Goal: Task Accomplishment & Management: Manage account settings

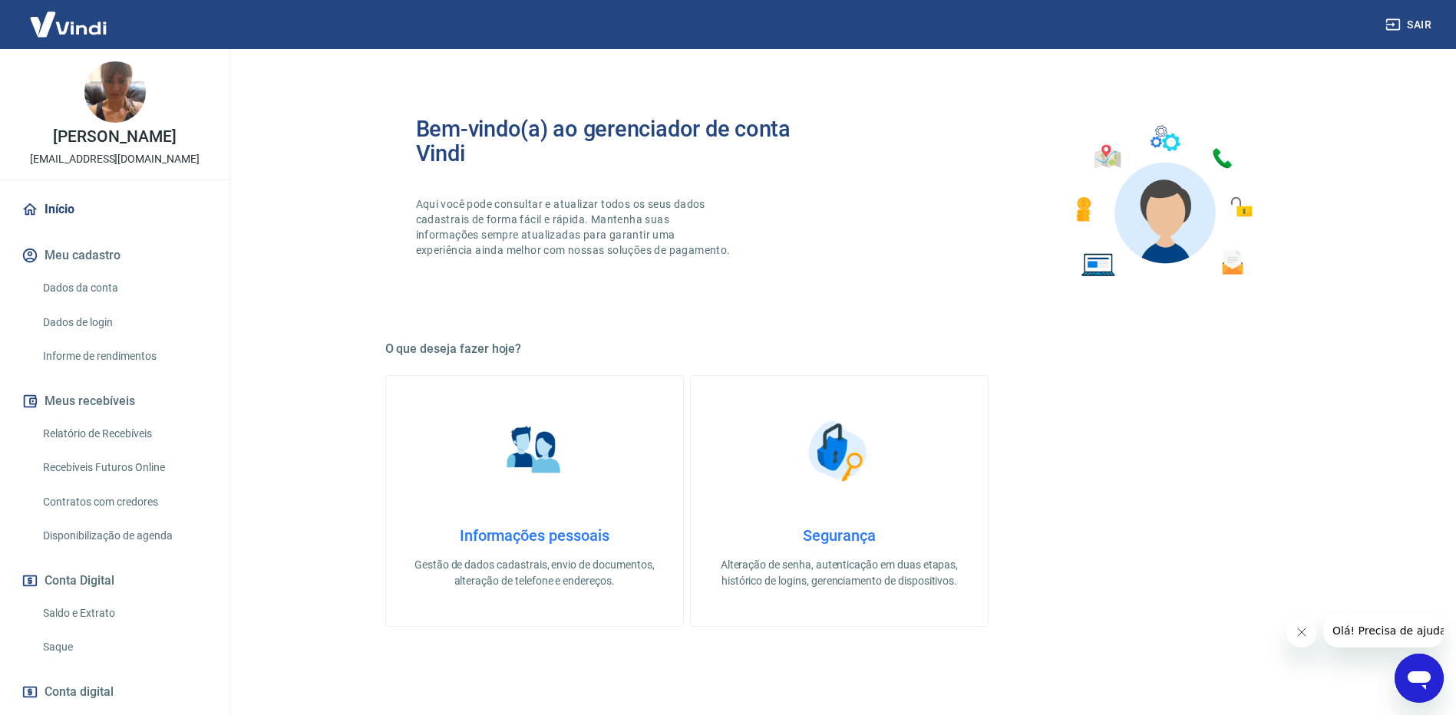
click at [106, 483] on link "Recebíveis Futuros Online" at bounding box center [124, 467] width 174 height 31
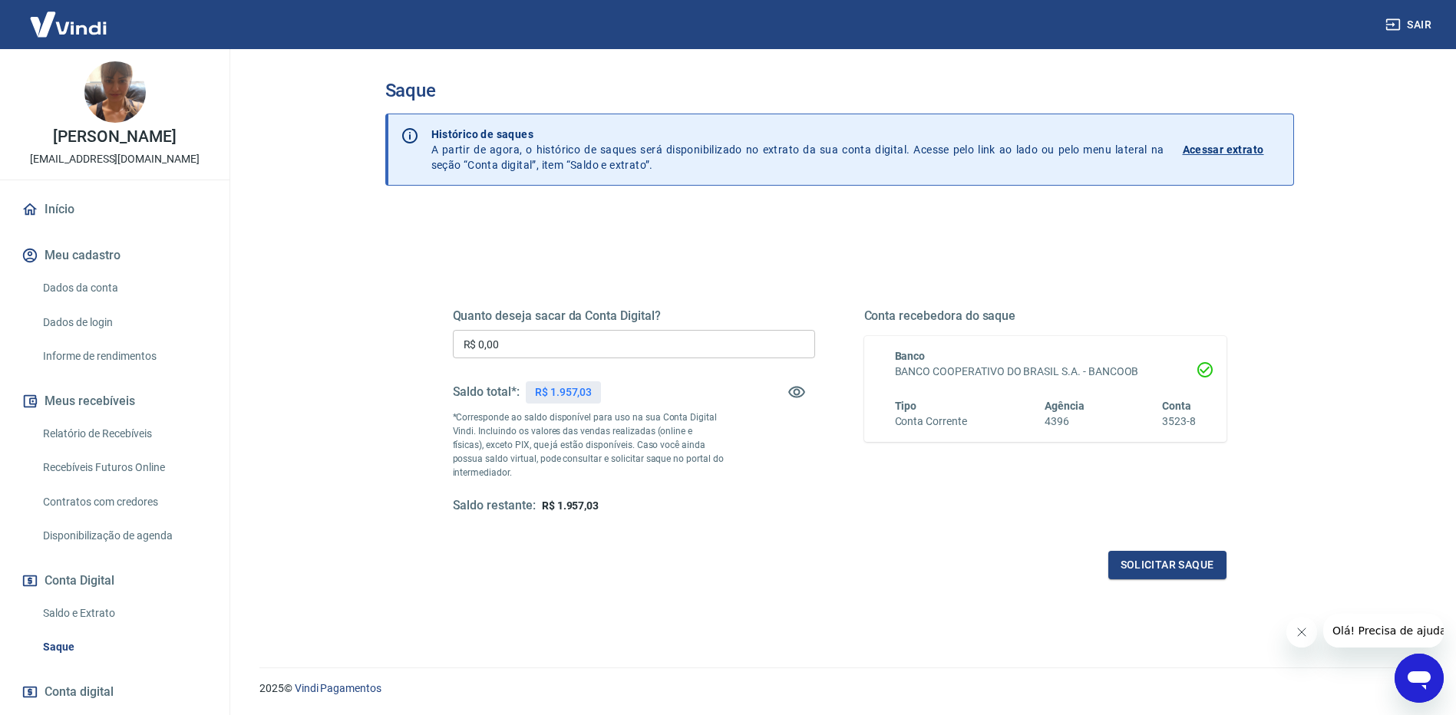
click at [554, 342] on input "R$ 0,00" at bounding box center [634, 344] width 362 height 28
type input "R$ 1.900,00"
click at [1164, 566] on button "Solicitar saque" at bounding box center [1167, 565] width 118 height 28
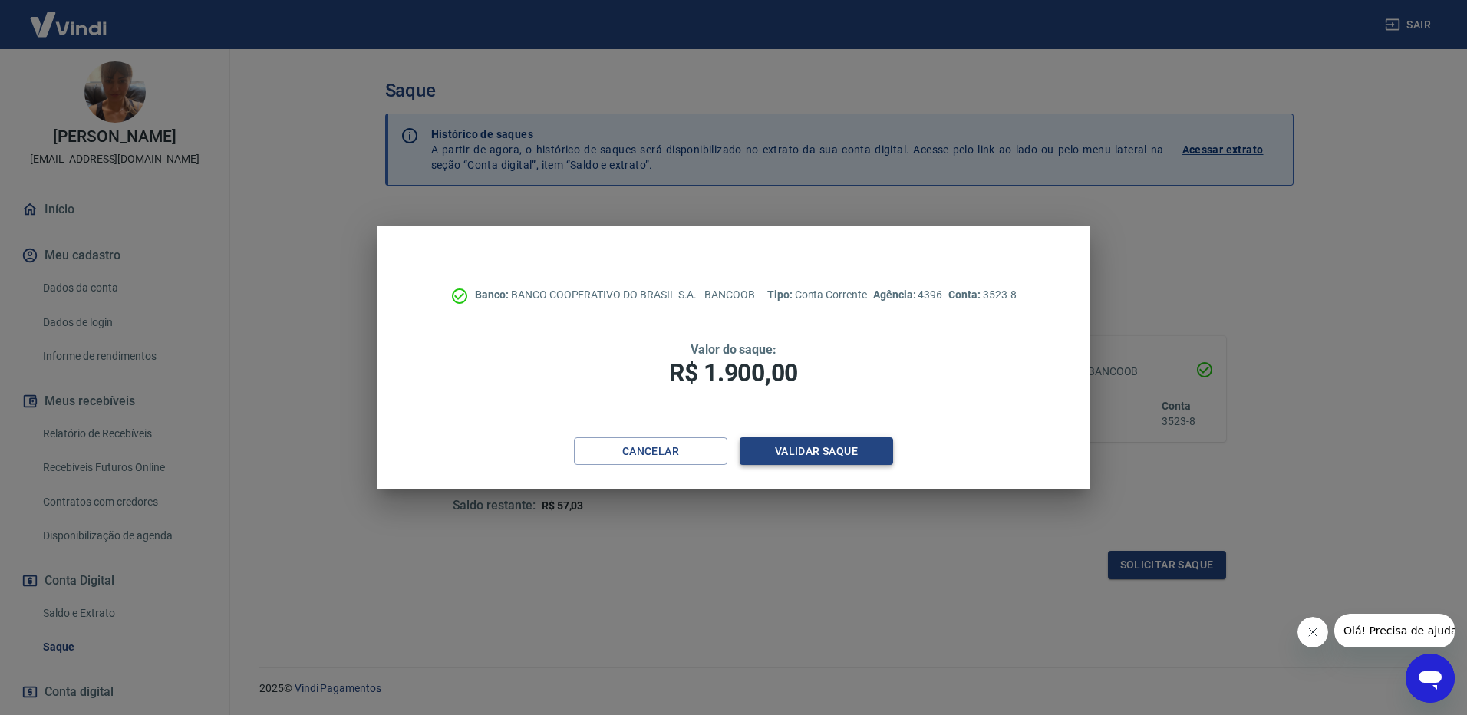
click at [808, 452] on button "Validar saque" at bounding box center [816, 451] width 153 height 28
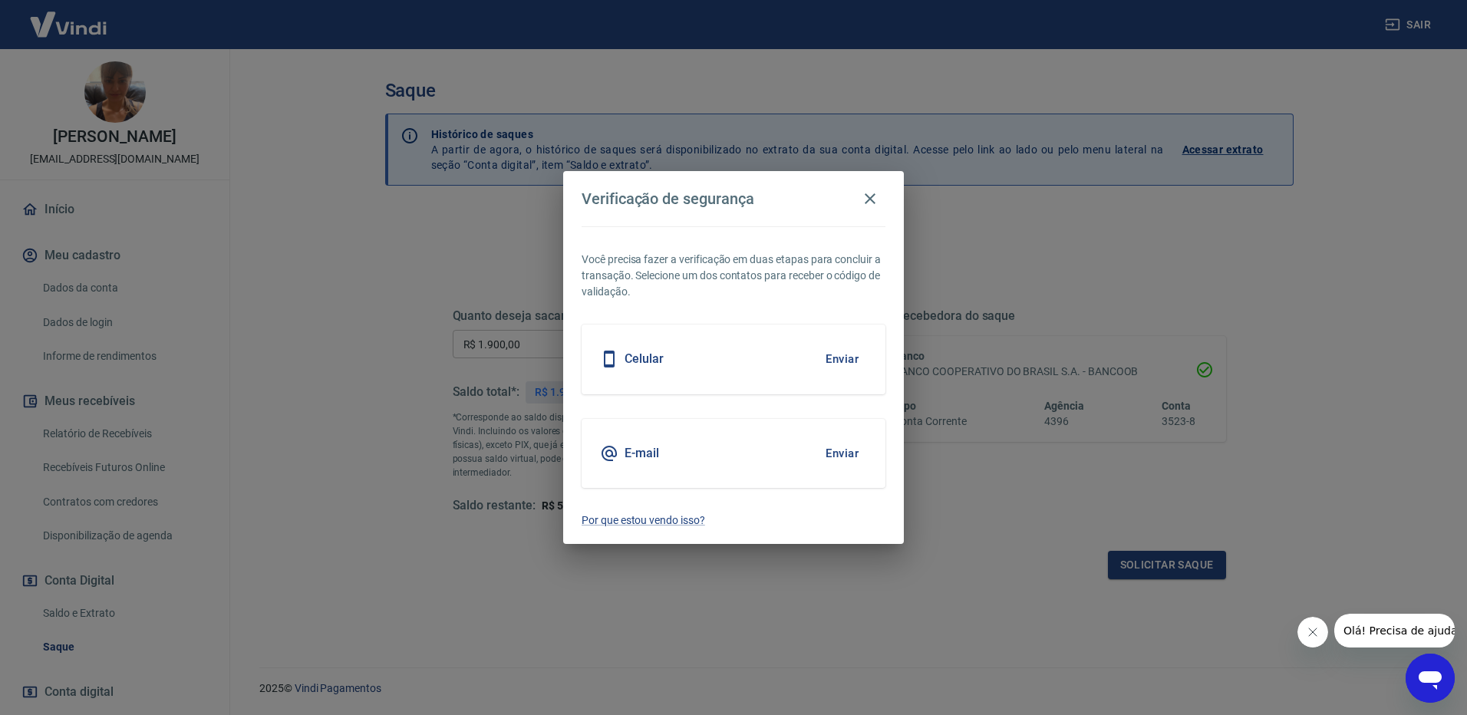
click at [834, 454] on button "Enviar" at bounding box center [842, 453] width 50 height 32
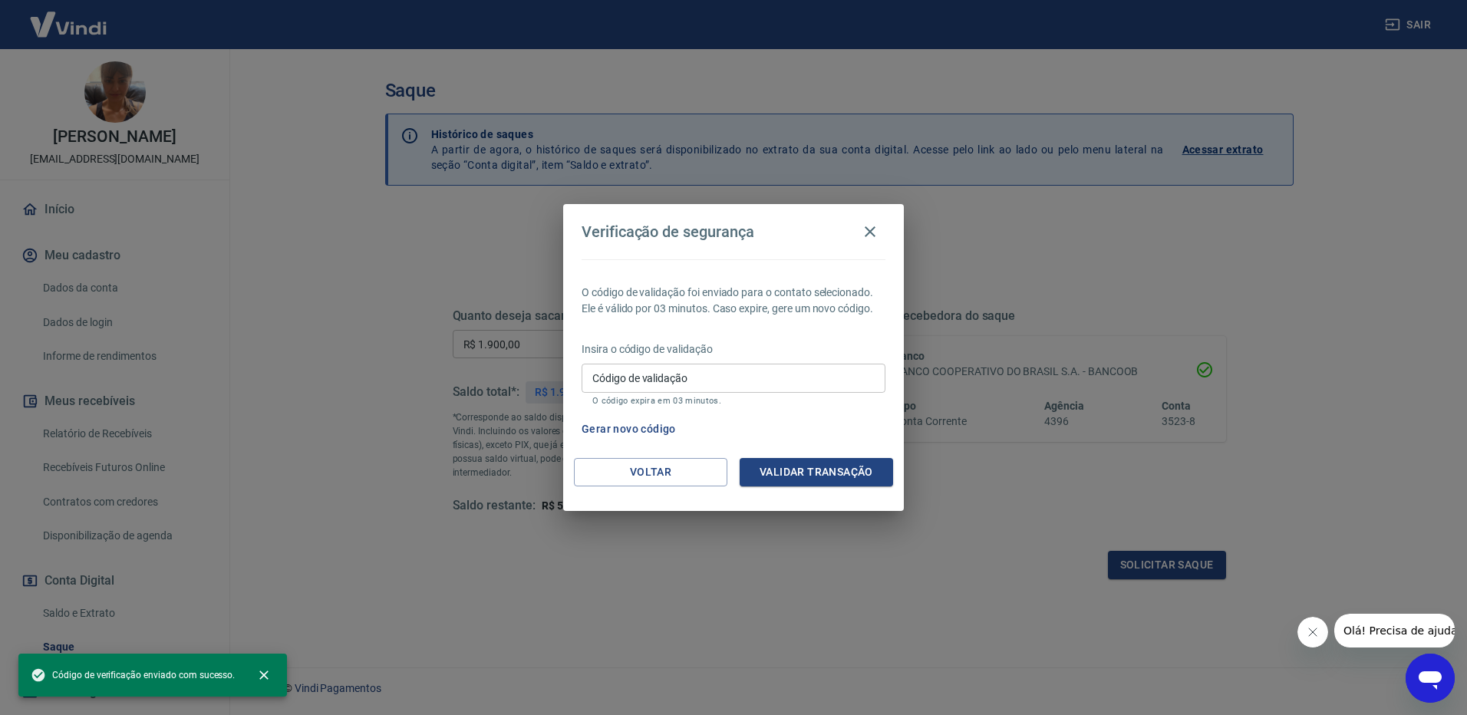
click at [744, 384] on input "Código de validação" at bounding box center [734, 378] width 304 height 28
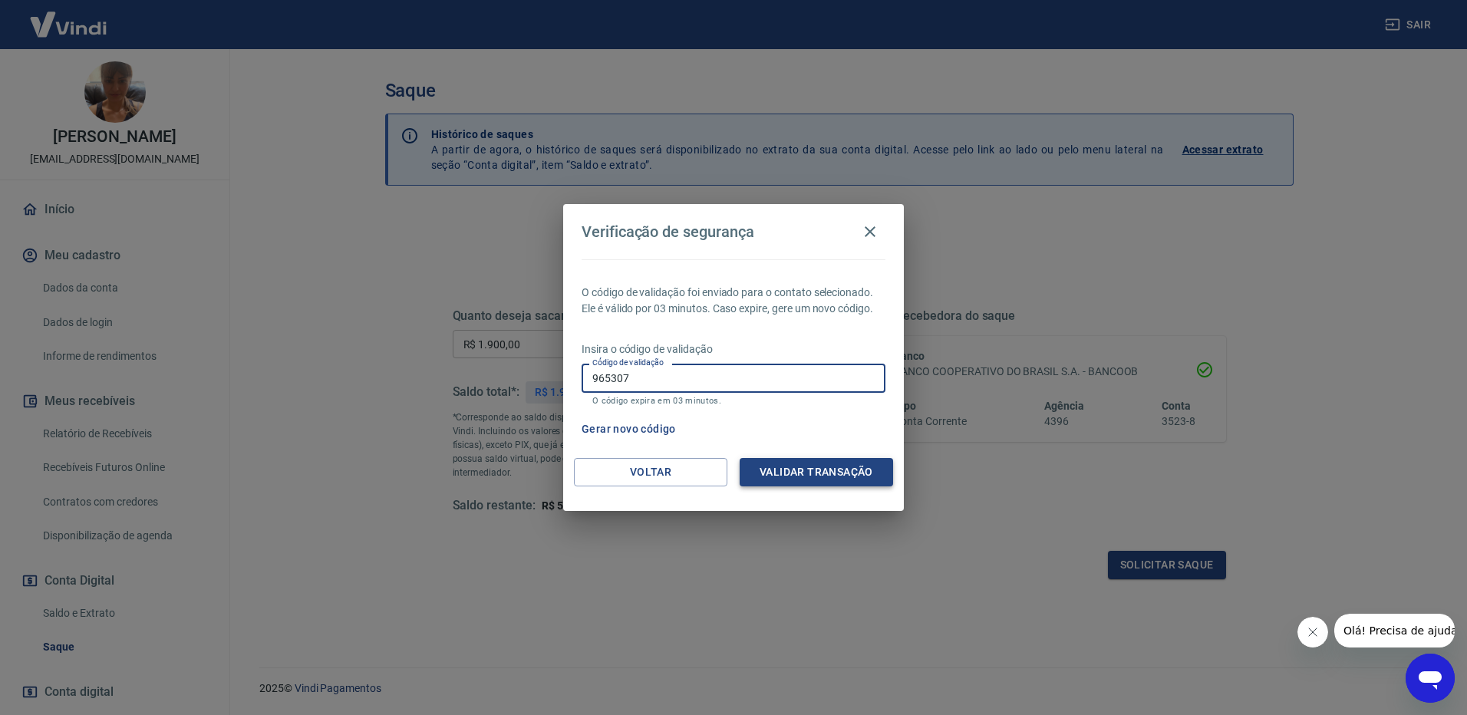
type input "965307"
click at [775, 480] on button "Validar transação" at bounding box center [816, 472] width 153 height 28
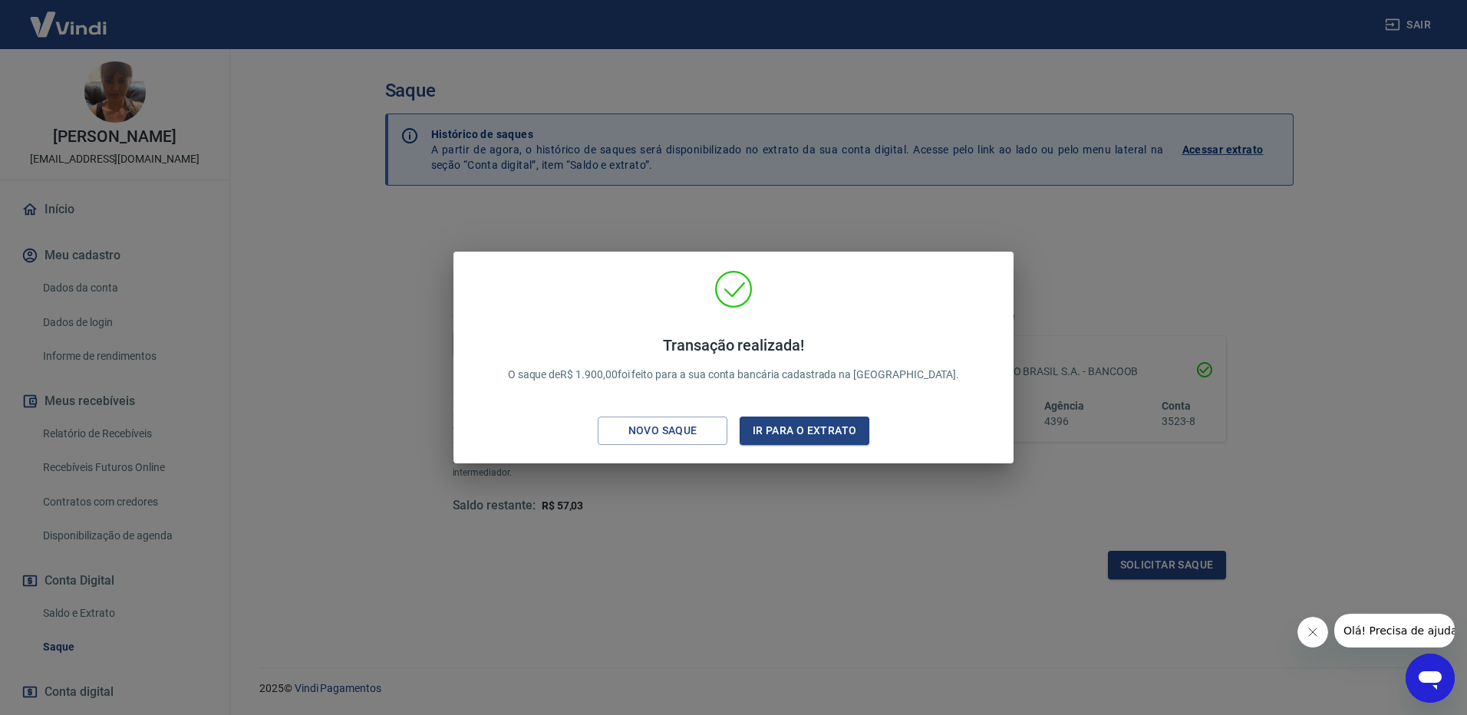
click at [726, 660] on div "Transação realizada! O saque de R$ 1.900,00 foi feito para a sua conta bancária…" at bounding box center [733, 357] width 1467 height 715
